Goal: Task Accomplishment & Management: Use online tool/utility

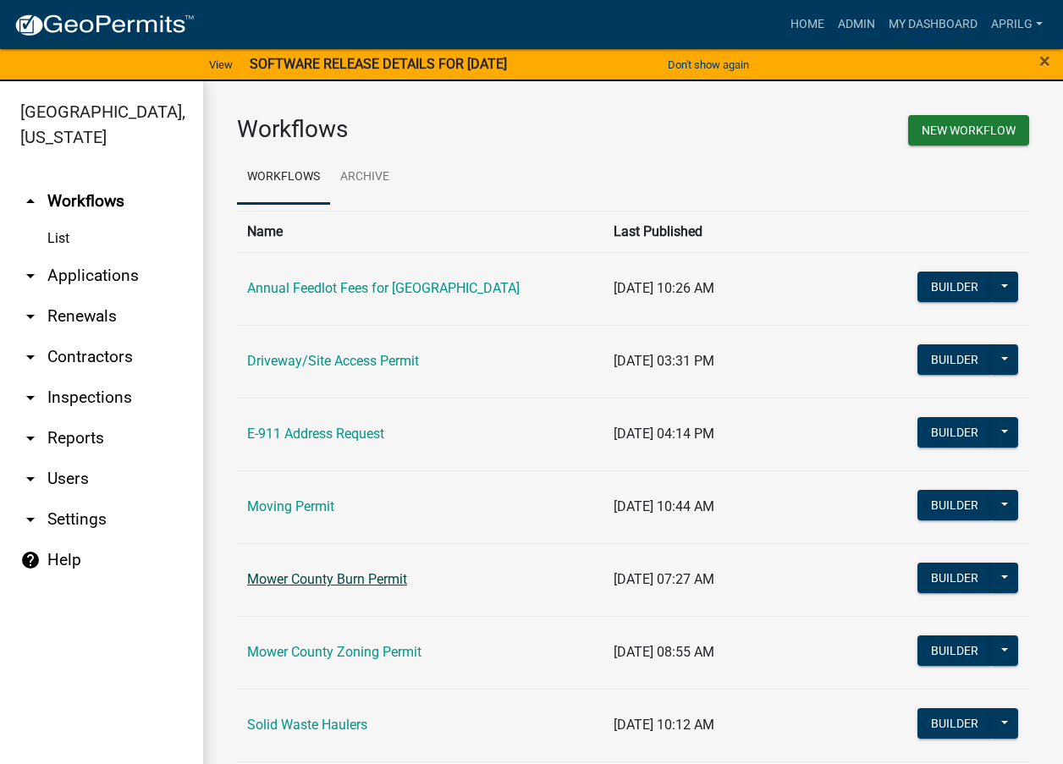
click at [341, 575] on link "Mower County Burn Permit" at bounding box center [327, 579] width 160 height 16
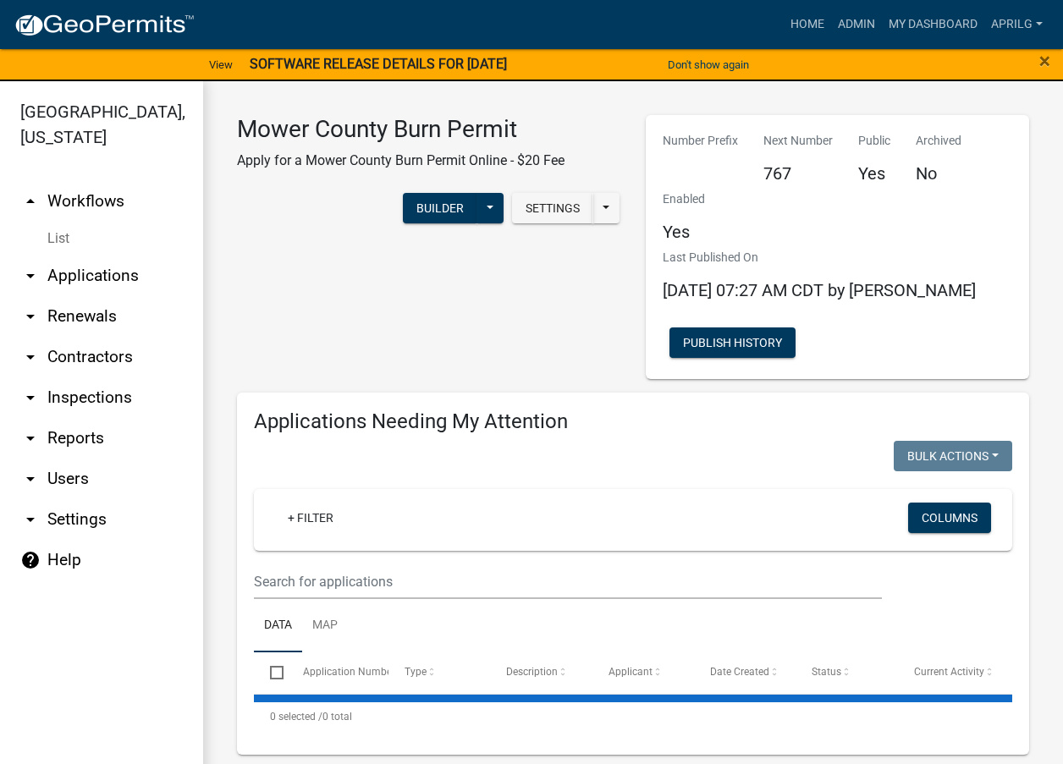
select select "1: 25"
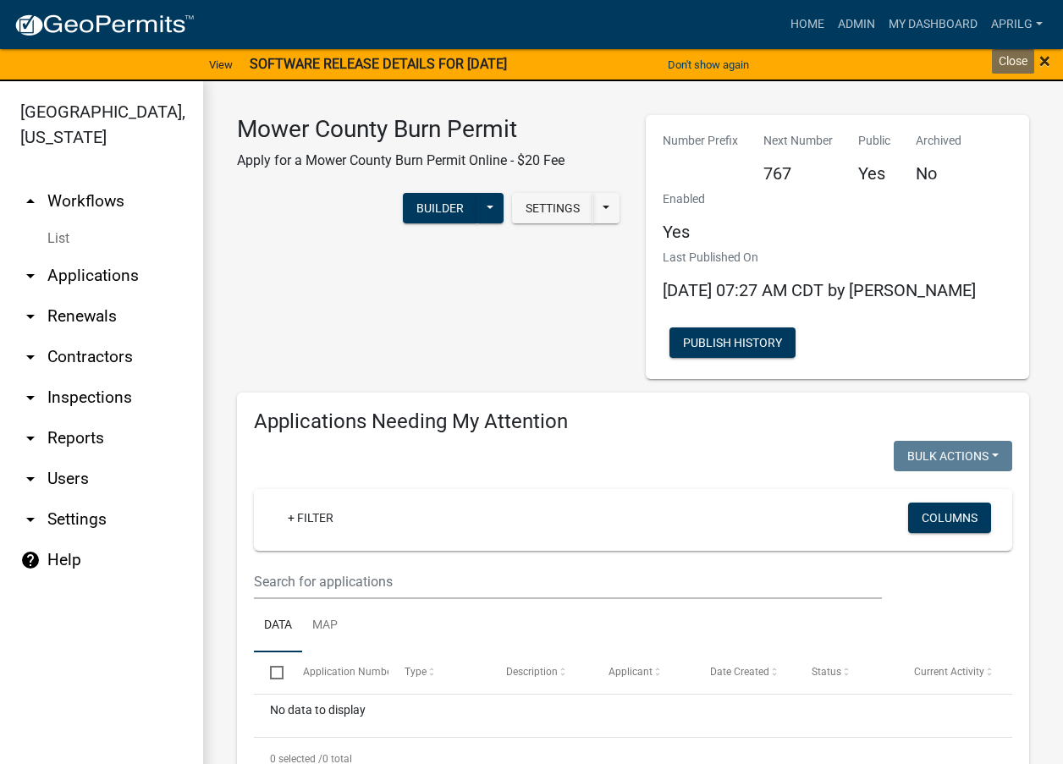
click at [1042, 63] on span "×" at bounding box center [1045, 61] width 11 height 24
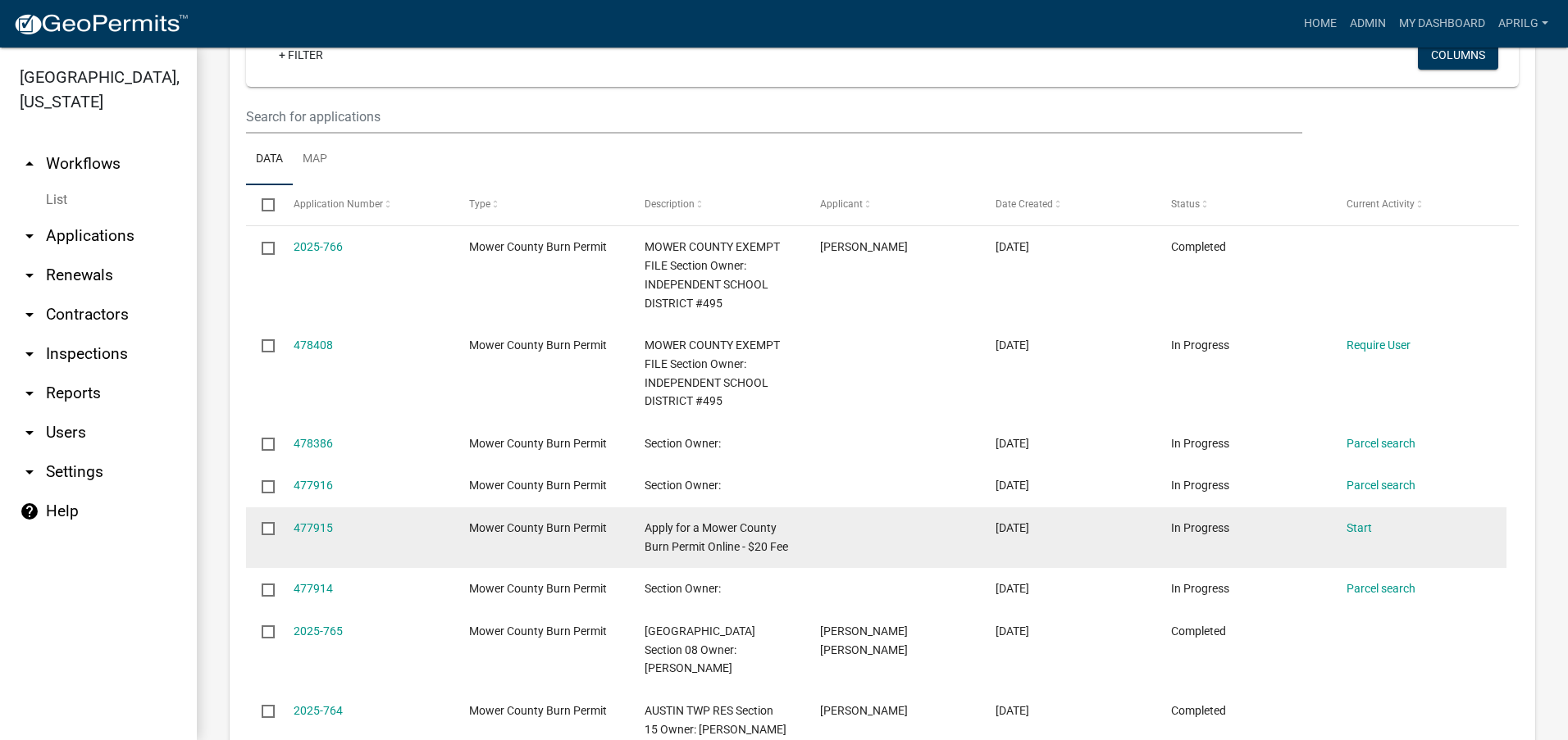
scroll to position [710, 0]
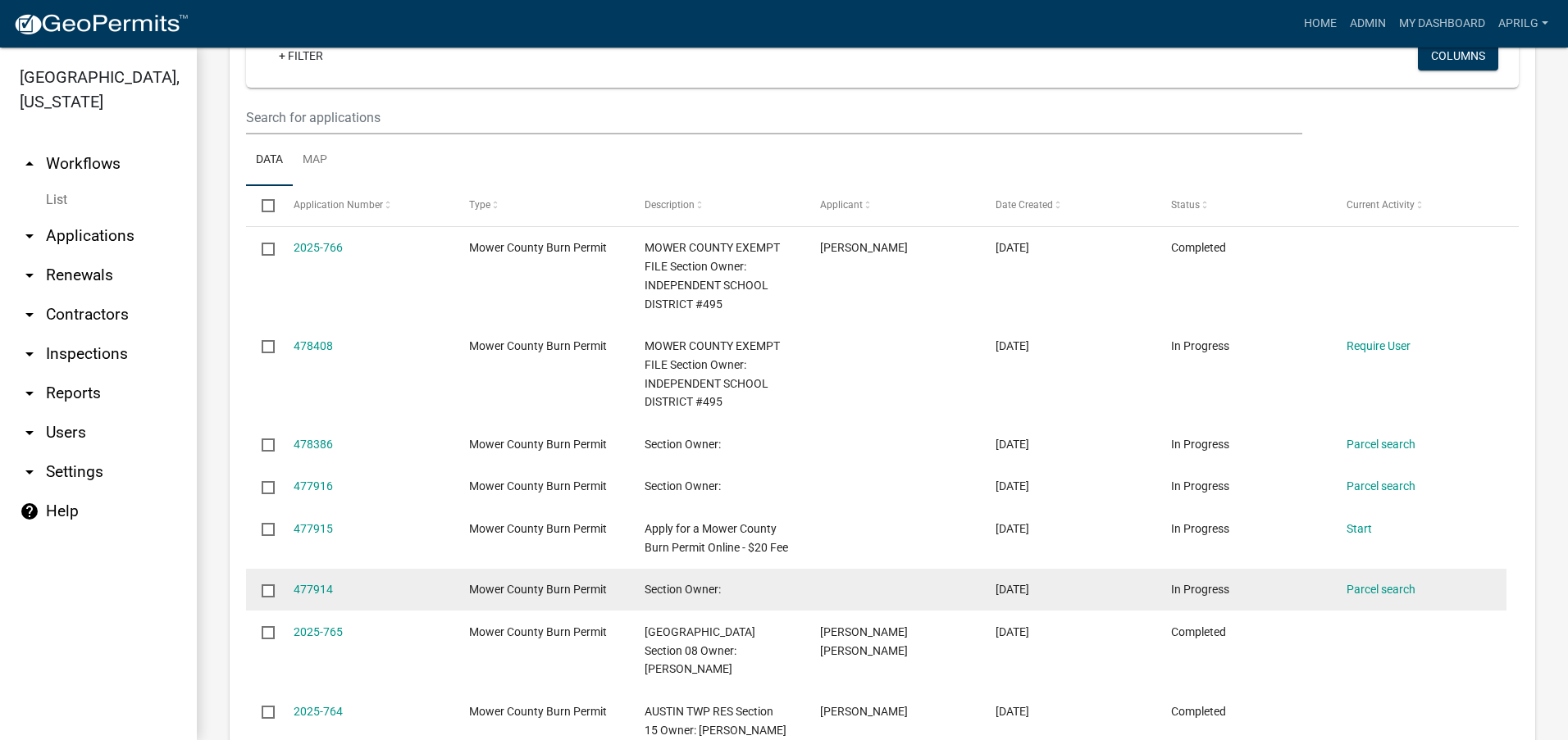
click at [269, 596] on input "checkbox" at bounding box center [266, 590] width 11 height 11
checkbox input "true"
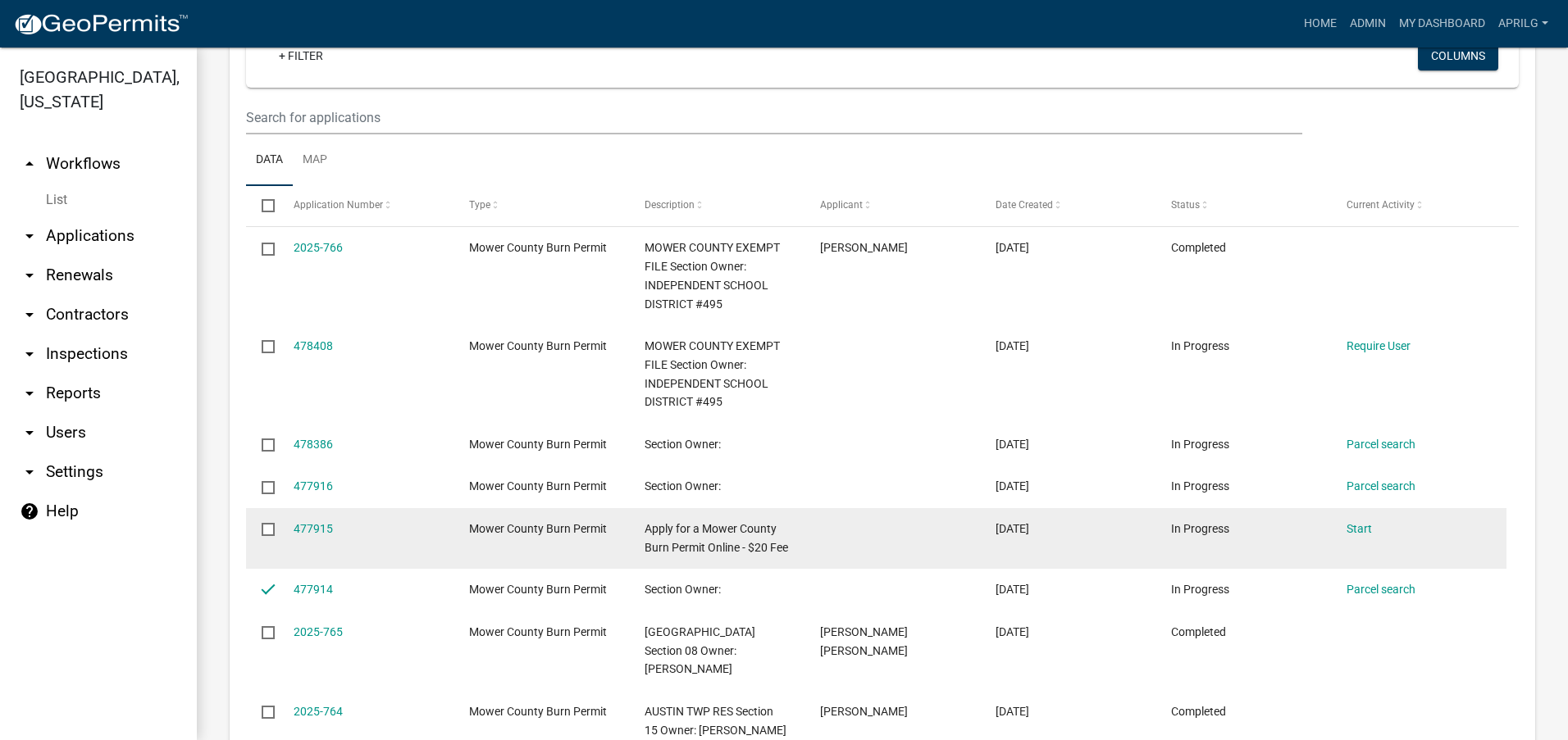
click at [266, 531] on input "checkbox" at bounding box center [266, 528] width 11 height 11
checkbox input "true"
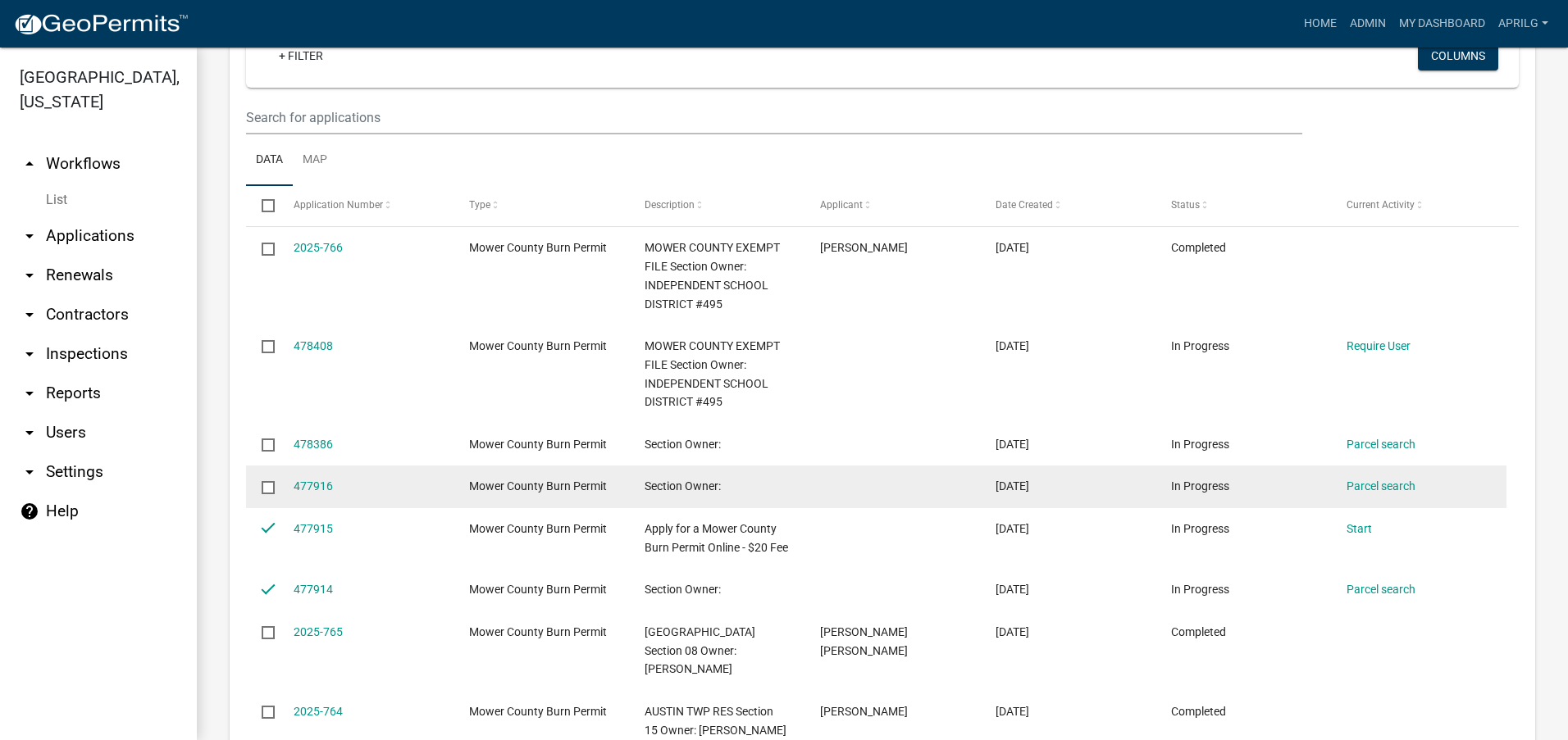
click at [270, 487] on input "checkbox" at bounding box center [266, 486] width 11 height 11
checkbox input "true"
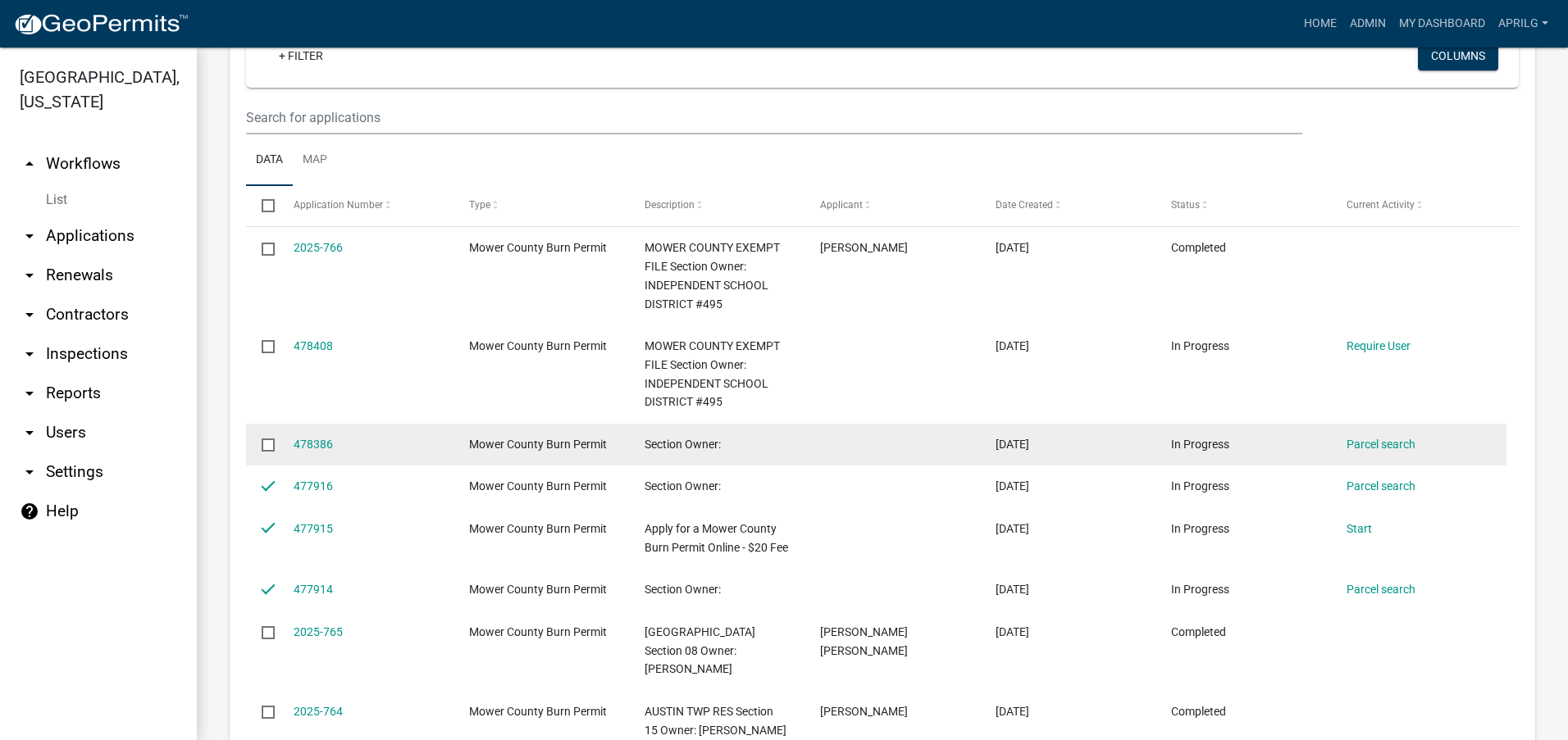
click at [266, 444] on input "checkbox" at bounding box center [266, 444] width 11 height 11
checkbox input "true"
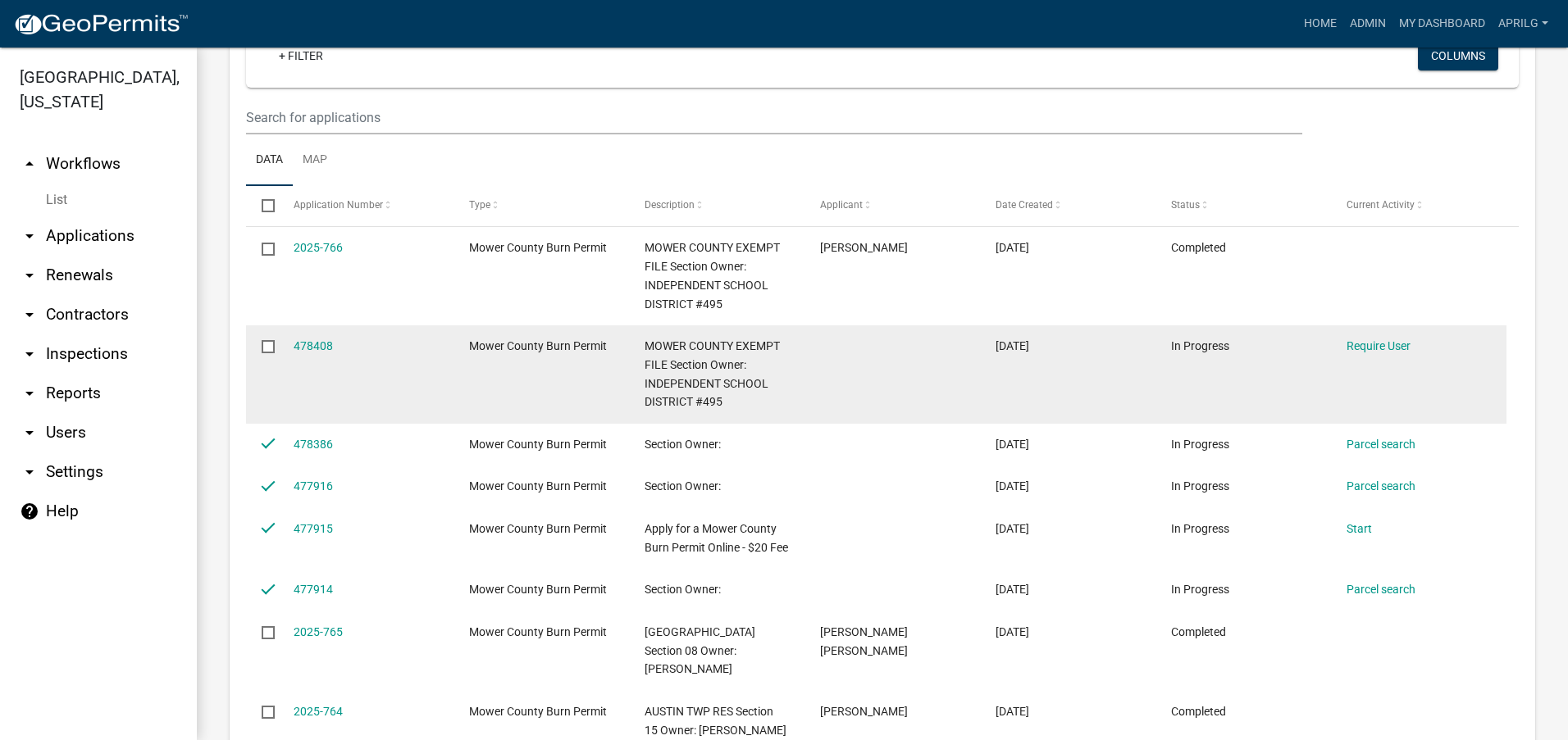
click at [264, 344] on input "checkbox" at bounding box center [266, 345] width 11 height 11
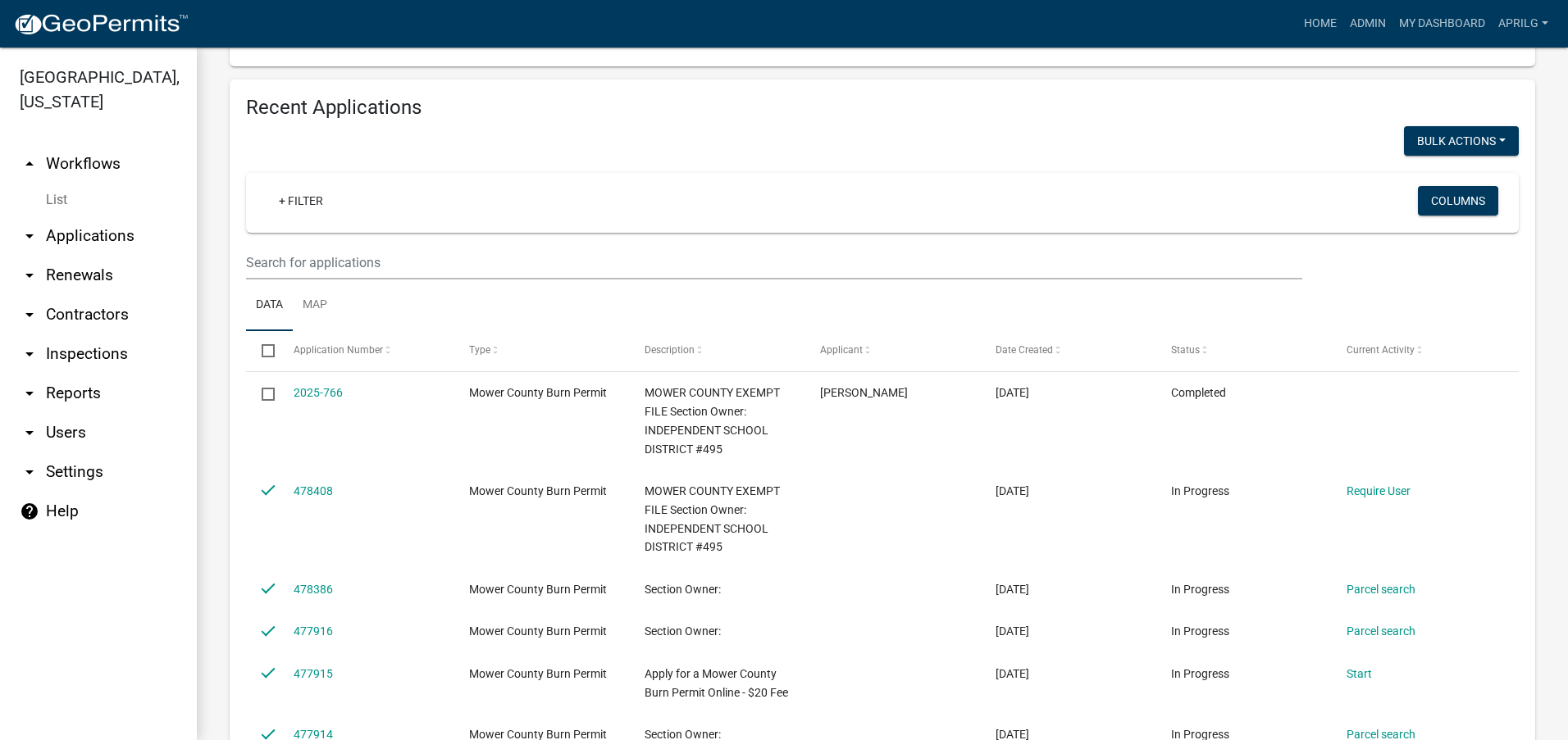
scroll to position [546, 0]
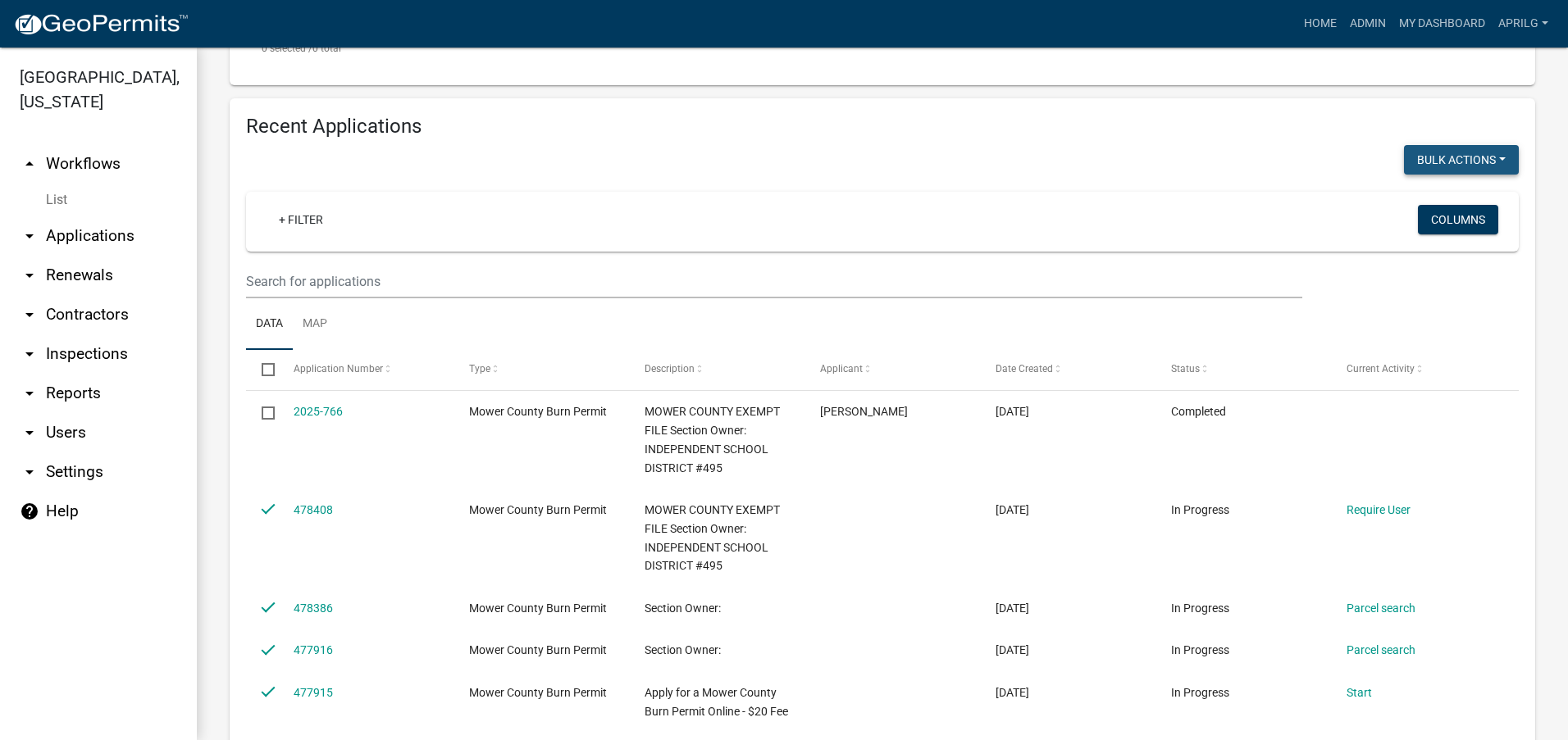
click at [1029, 159] on button "Bulk Actions" at bounding box center [1460, 160] width 115 height 29
click at [1029, 207] on button "Void" at bounding box center [1452, 202] width 131 height 40
checkbox input "false"
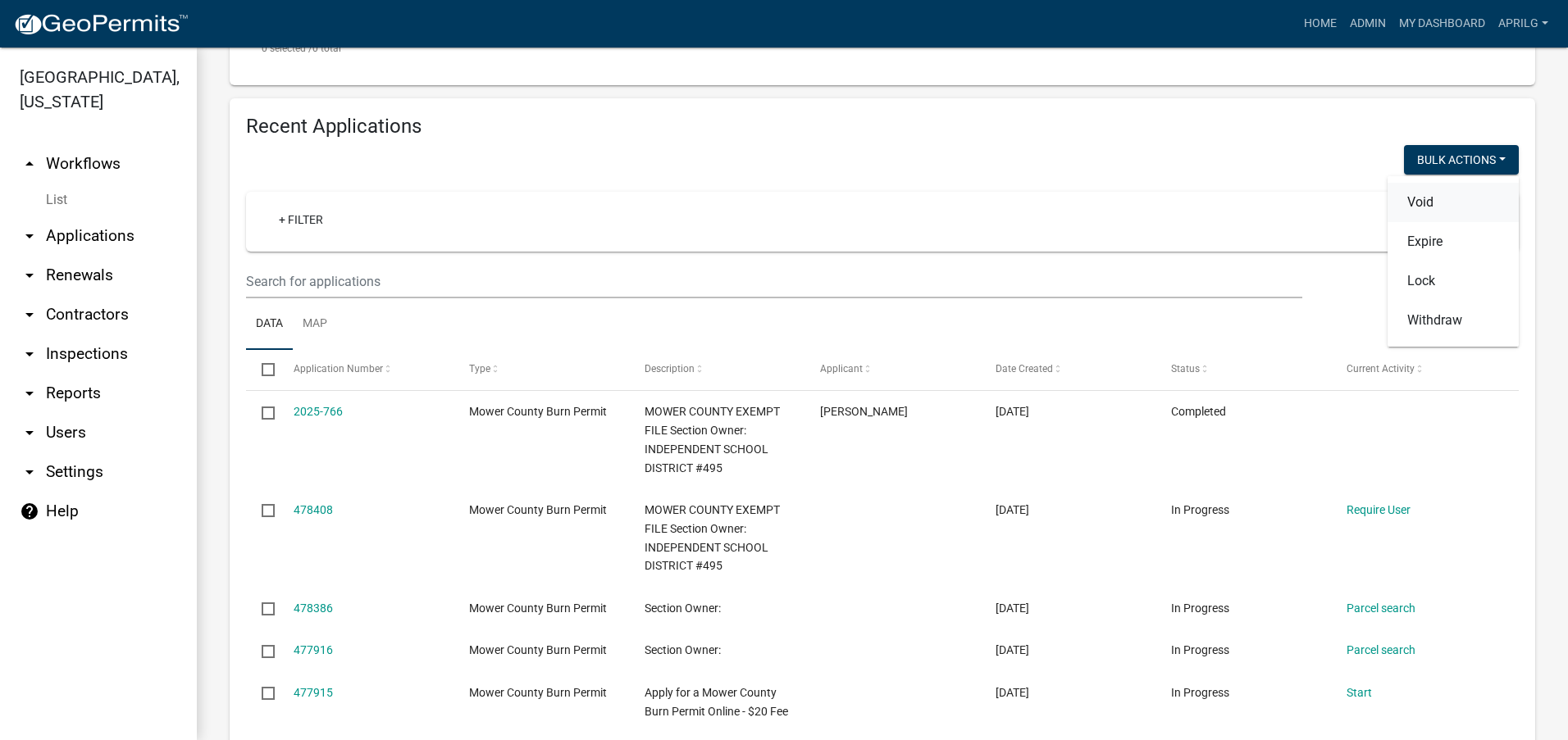
checkbox input "false"
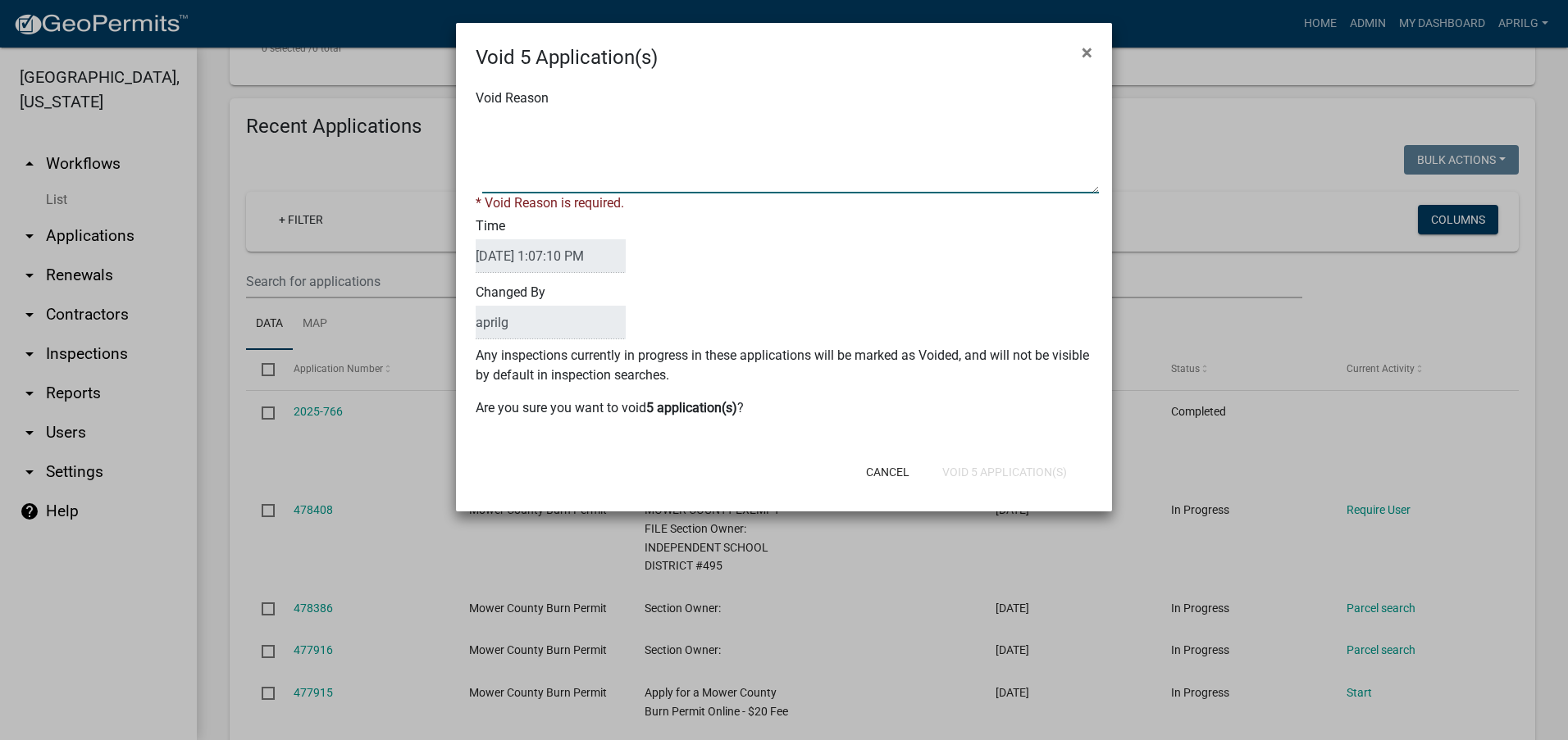
click at [503, 131] on textarea "Void Reason" at bounding box center [790, 152] width 617 height 82
type textarea "Incomplete"
click at [986, 469] on div "Cancel Void 5 Application(s)" at bounding box center [890, 473] width 404 height 43
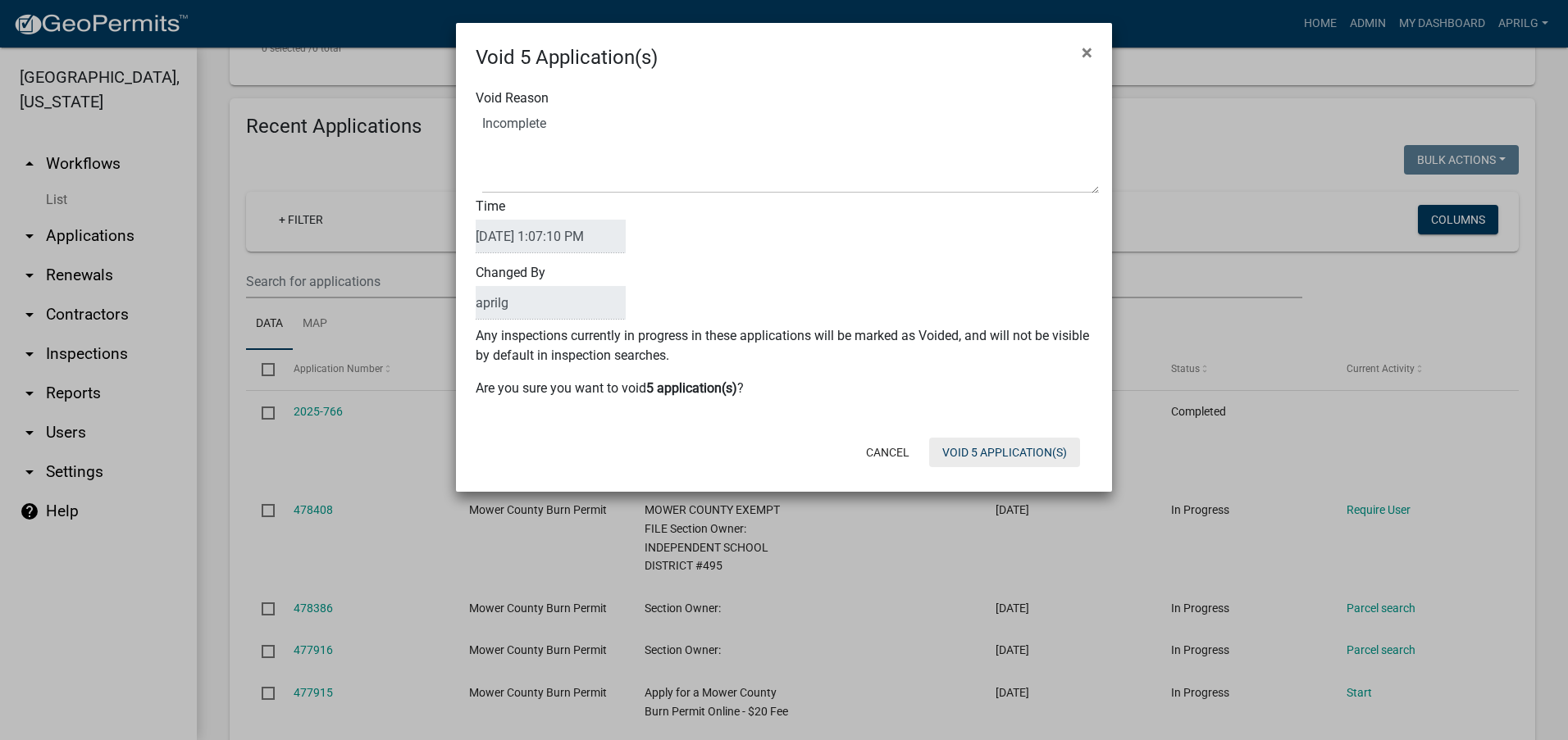
click at [985, 451] on button "Void 5 Application(s)" at bounding box center [1004, 452] width 151 height 29
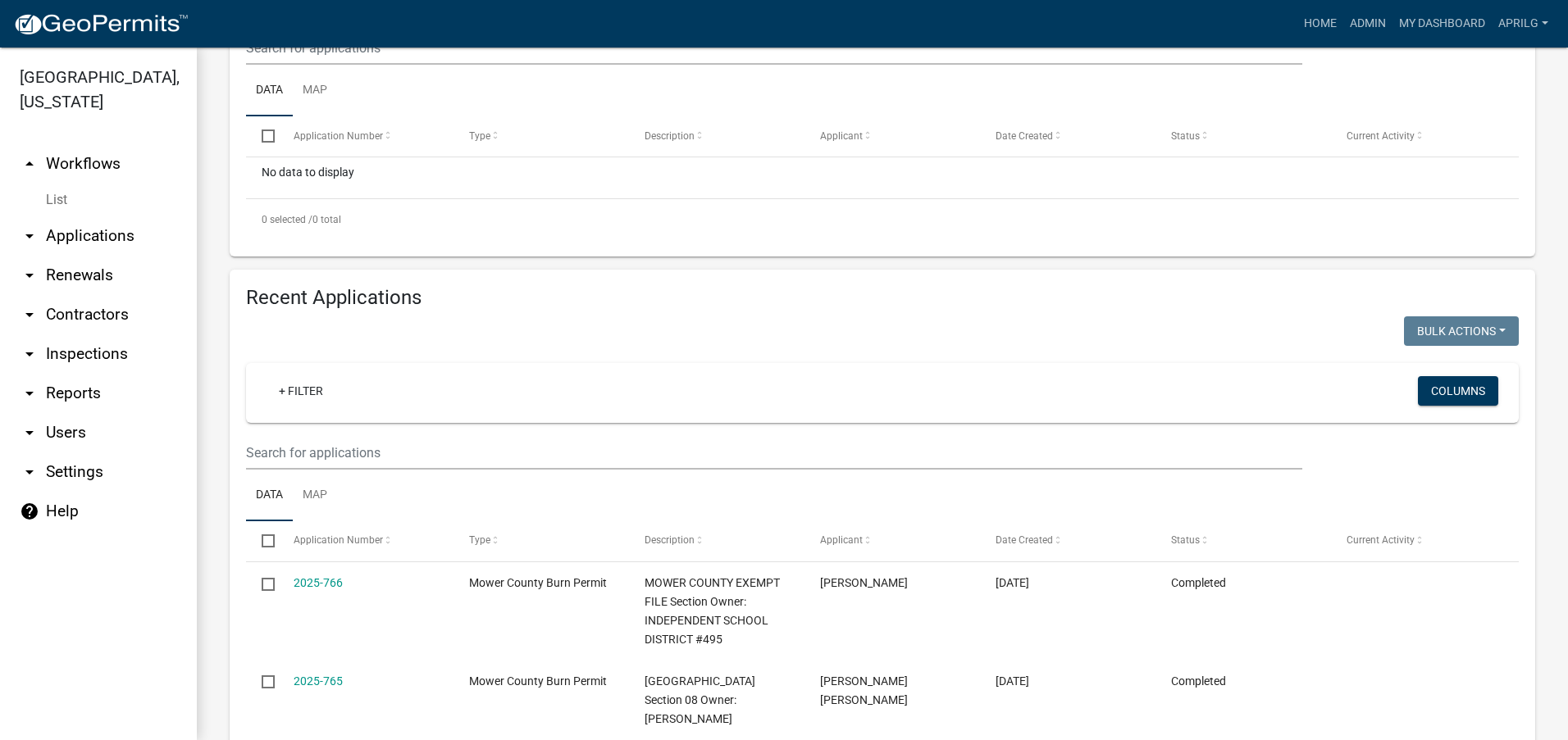
scroll to position [0, 0]
